Goal: Task Accomplishment & Management: Complete application form

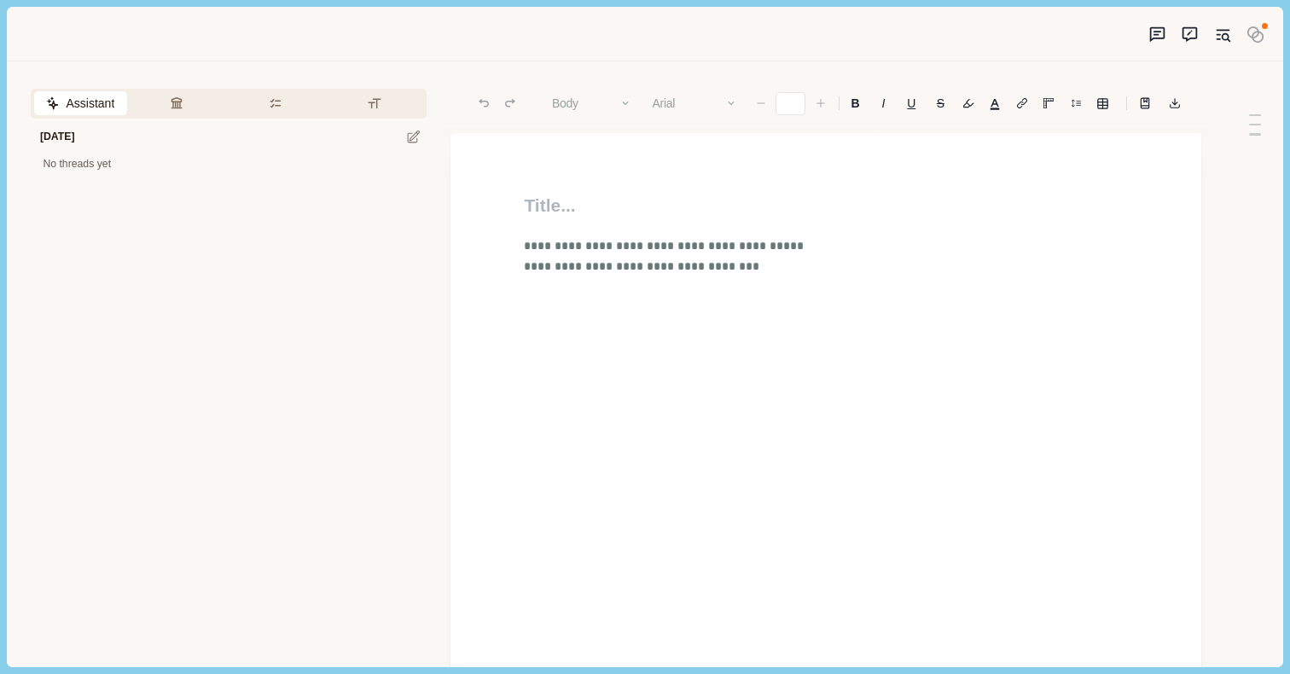
type input "**"
